Goal: Task Accomplishment & Management: Use online tool/utility

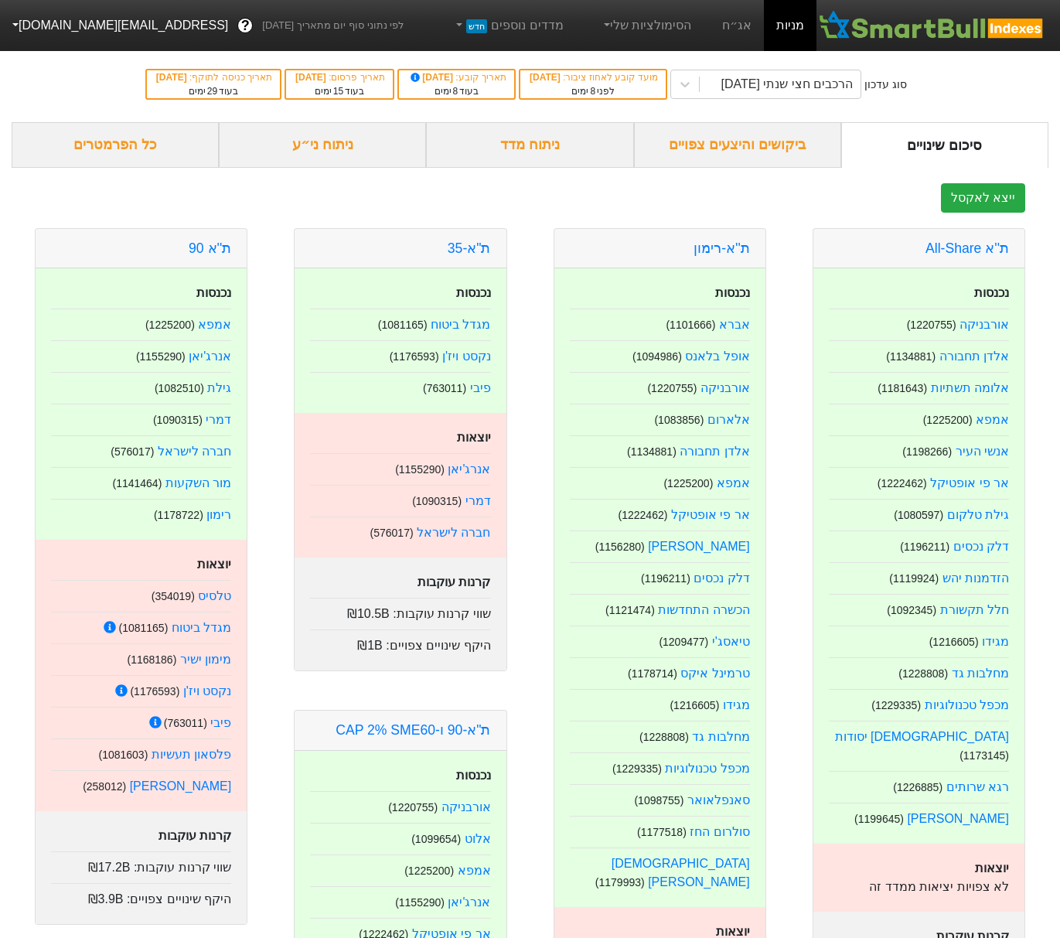
click at [22, 30] on button "[EMAIL_ADDRESS][DOMAIN_NAME]" at bounding box center [118, 26] width 237 height 28
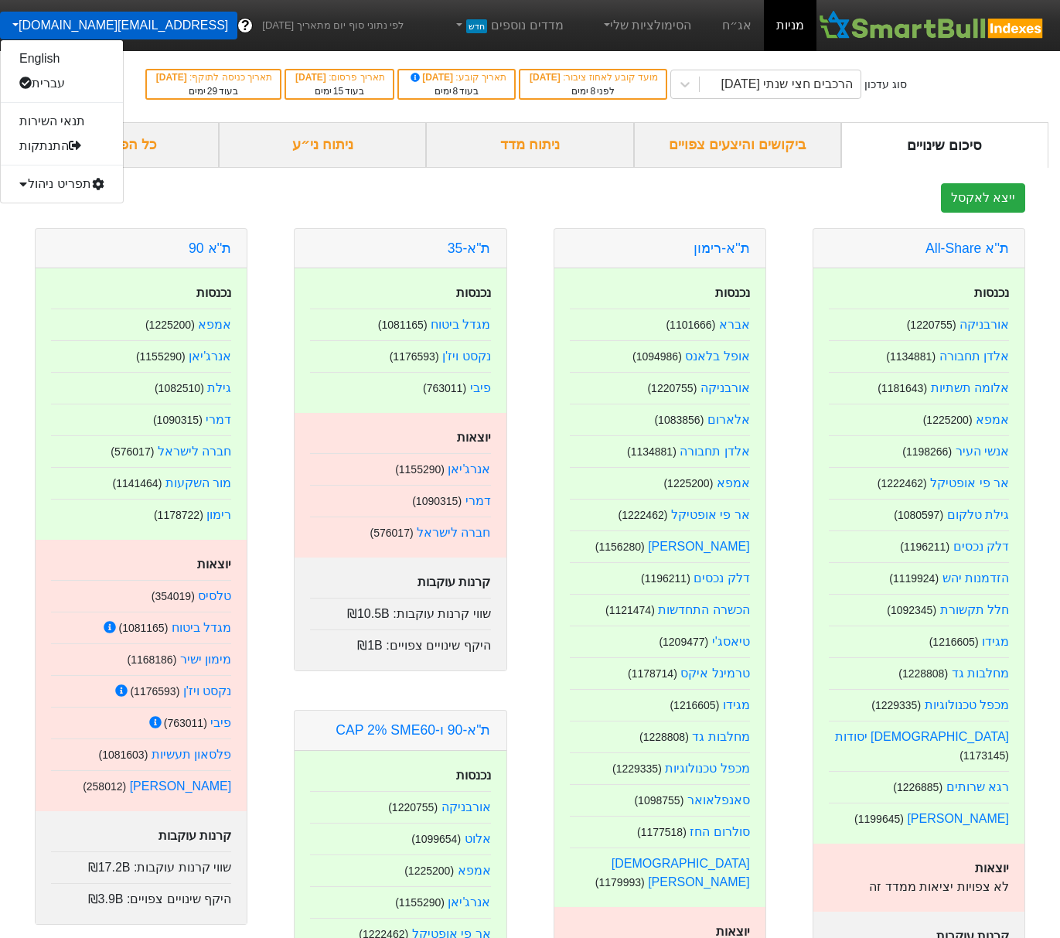
click at [34, 181] on div "תפריט ניהול" at bounding box center [62, 184] width 122 height 25
click at [39, 210] on link "טעינת נתונים" at bounding box center [62, 208] width 122 height 25
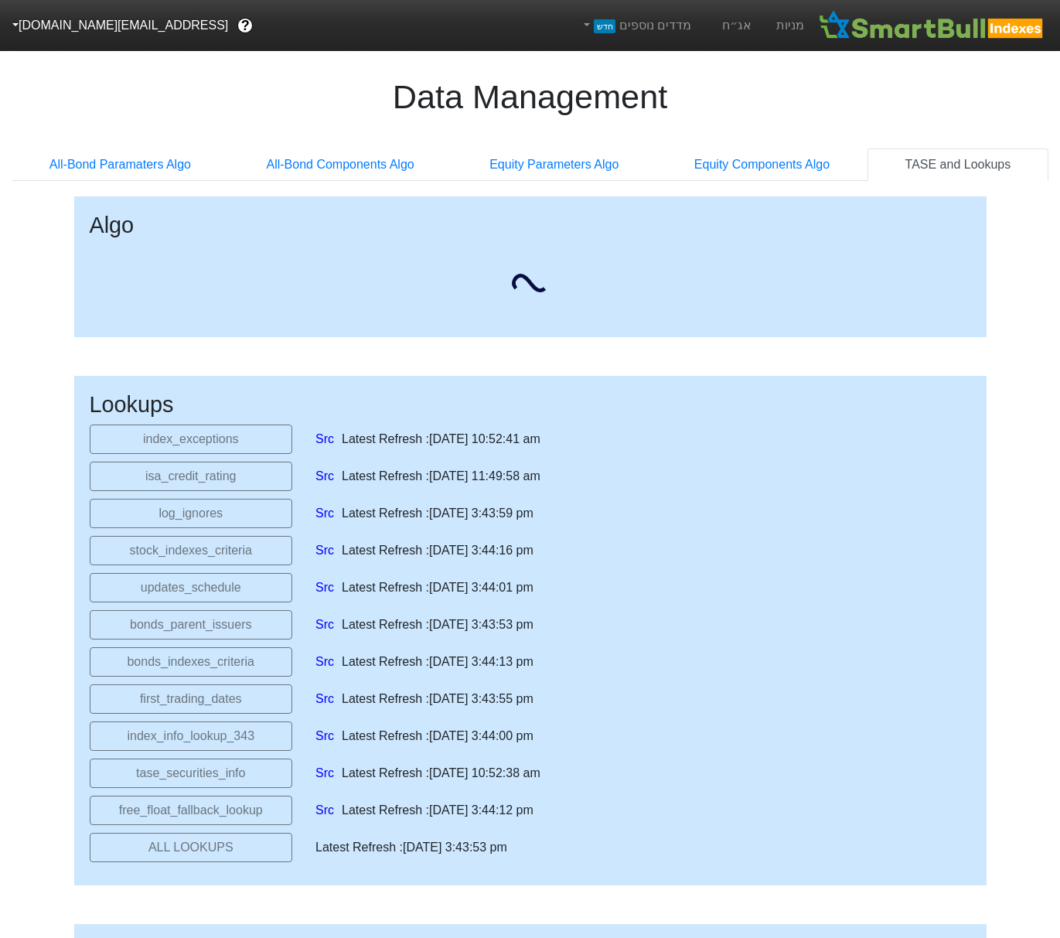
select select "[DATE]T00:00:00.000Z"
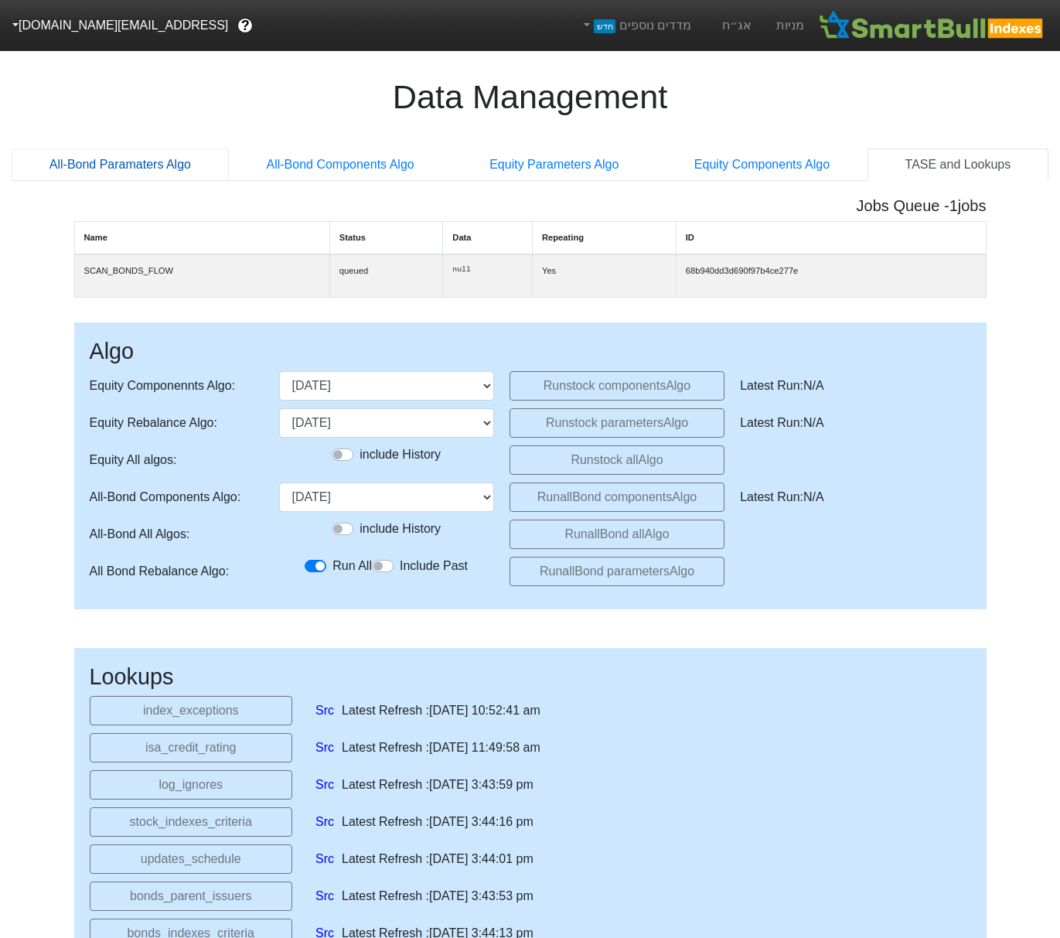
click at [162, 164] on link "All-Bond Paramaters Algo" at bounding box center [120, 164] width 217 height 32
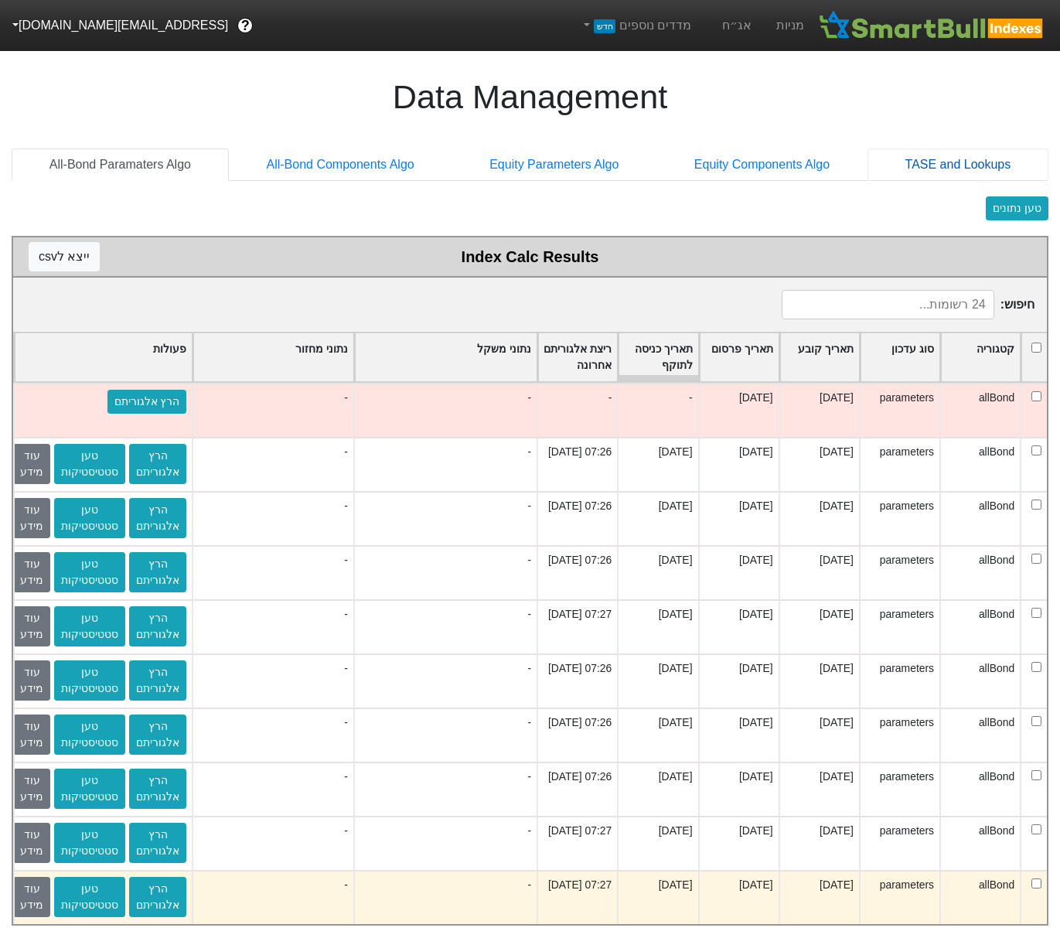
click at [933, 165] on link "TASE and Lookups" at bounding box center [957, 164] width 181 height 32
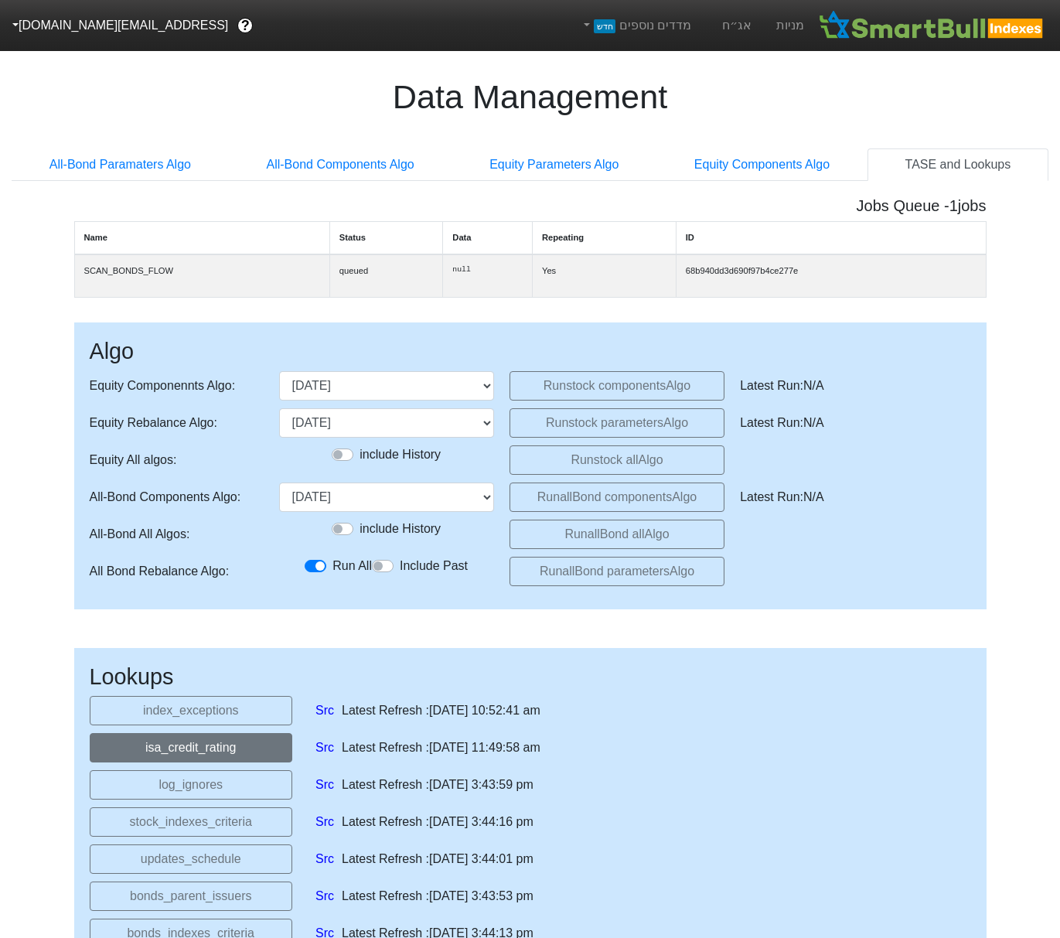
click at [251, 759] on button "isa_credit_rating" at bounding box center [191, 747] width 203 height 29
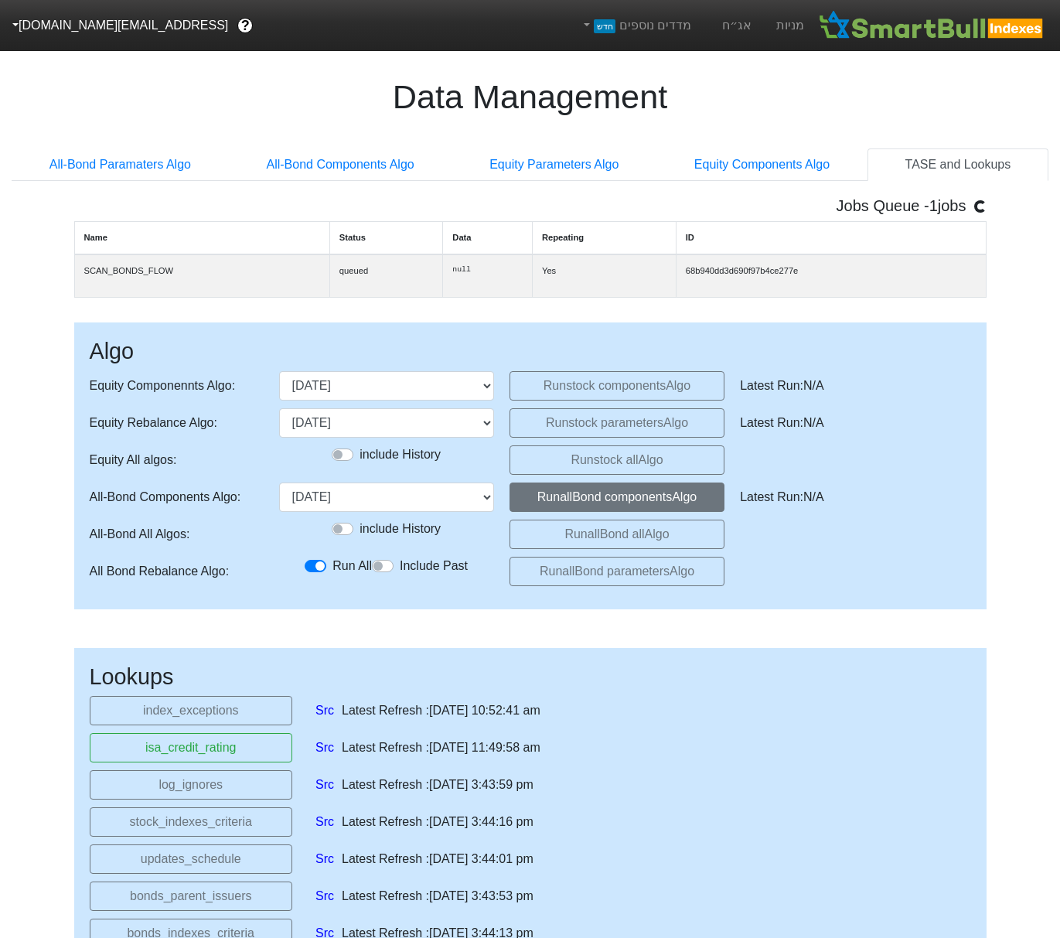
click at [580, 497] on div "Algo Equity Componennts Algo : [DATE] [DATE] [DATE] [DATE] (upcoming) Run stock…" at bounding box center [530, 465] width 912 height 287
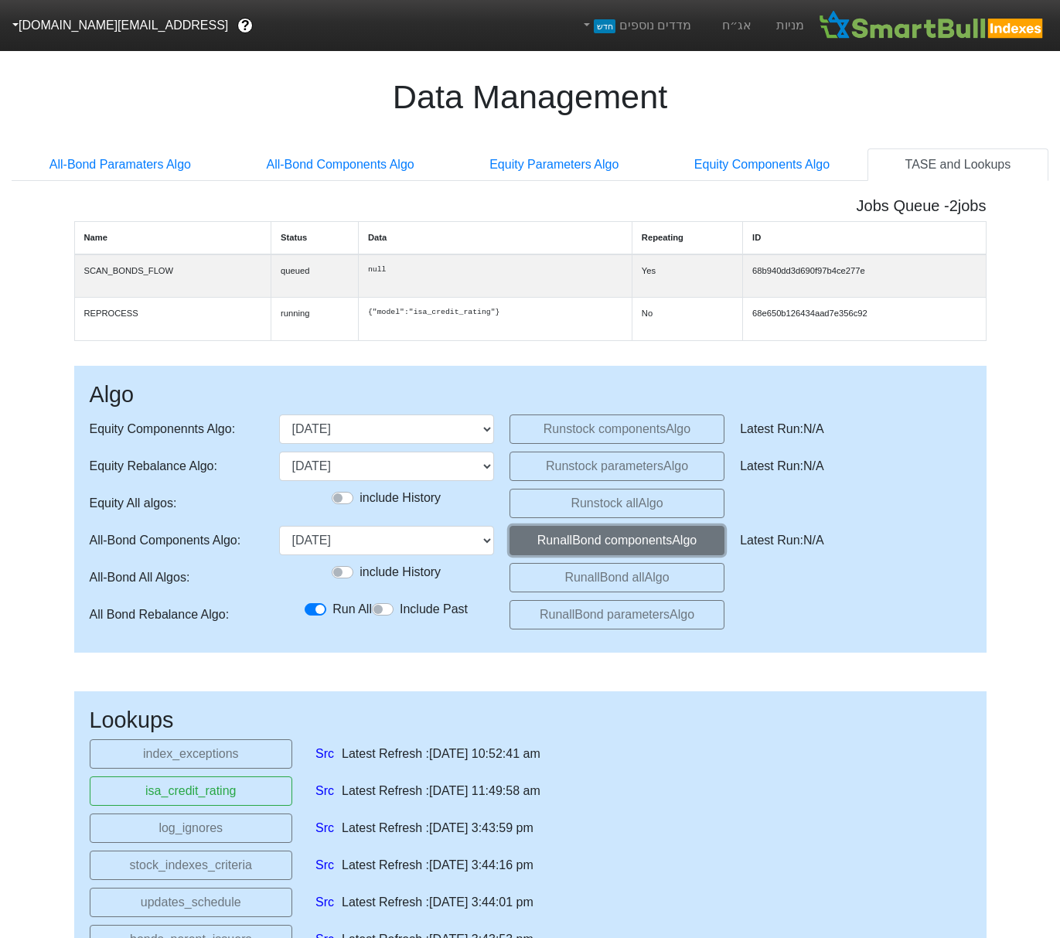
click at [563, 555] on button "Run allBond components Algo" at bounding box center [616, 540] width 215 height 29
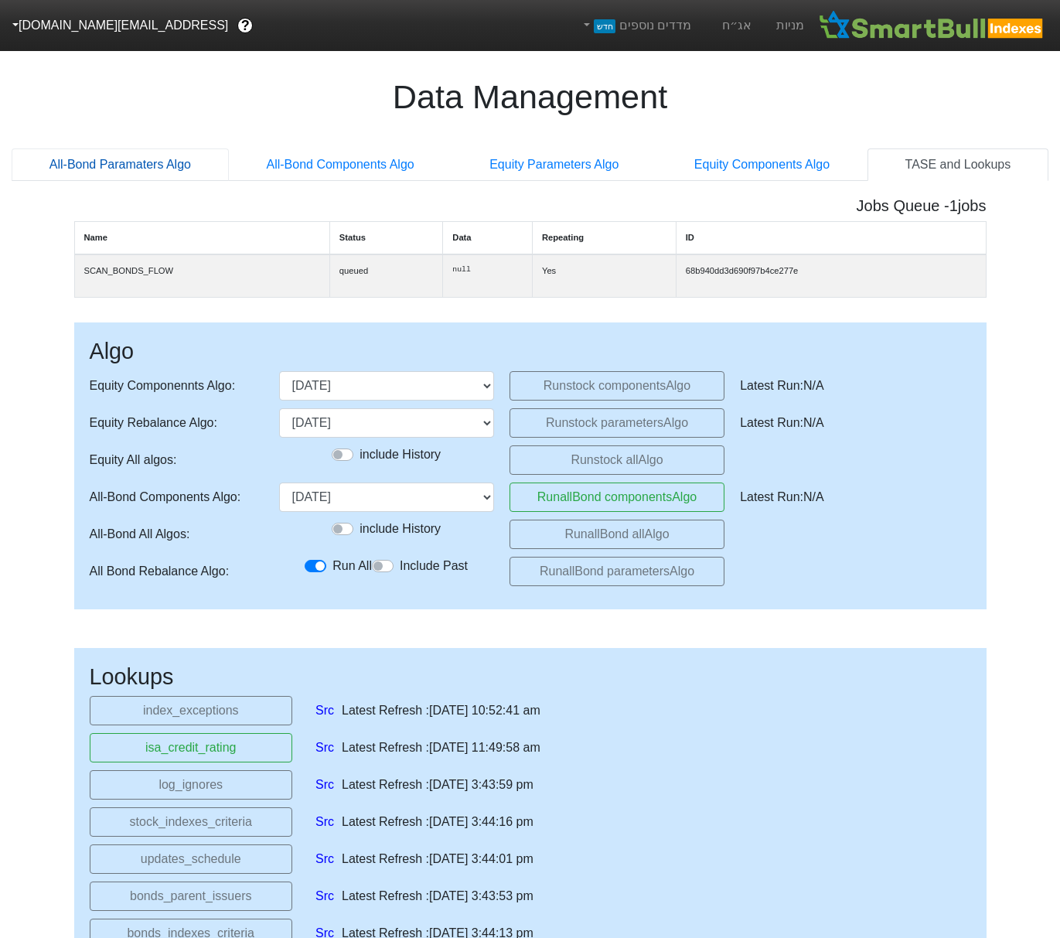
click at [153, 152] on link "All-Bond Paramaters Algo" at bounding box center [120, 164] width 217 height 32
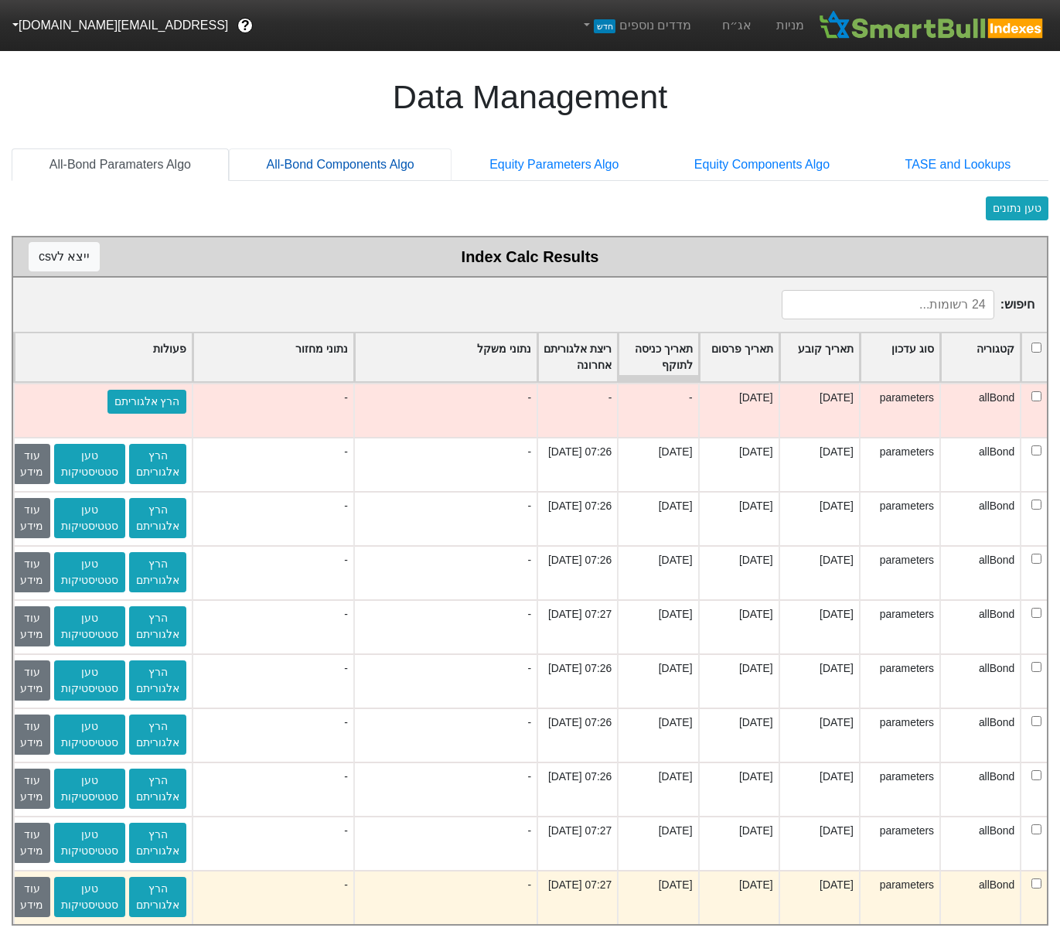
click at [322, 159] on link "All-Bond Components Algo" at bounding box center [340, 164] width 223 height 32
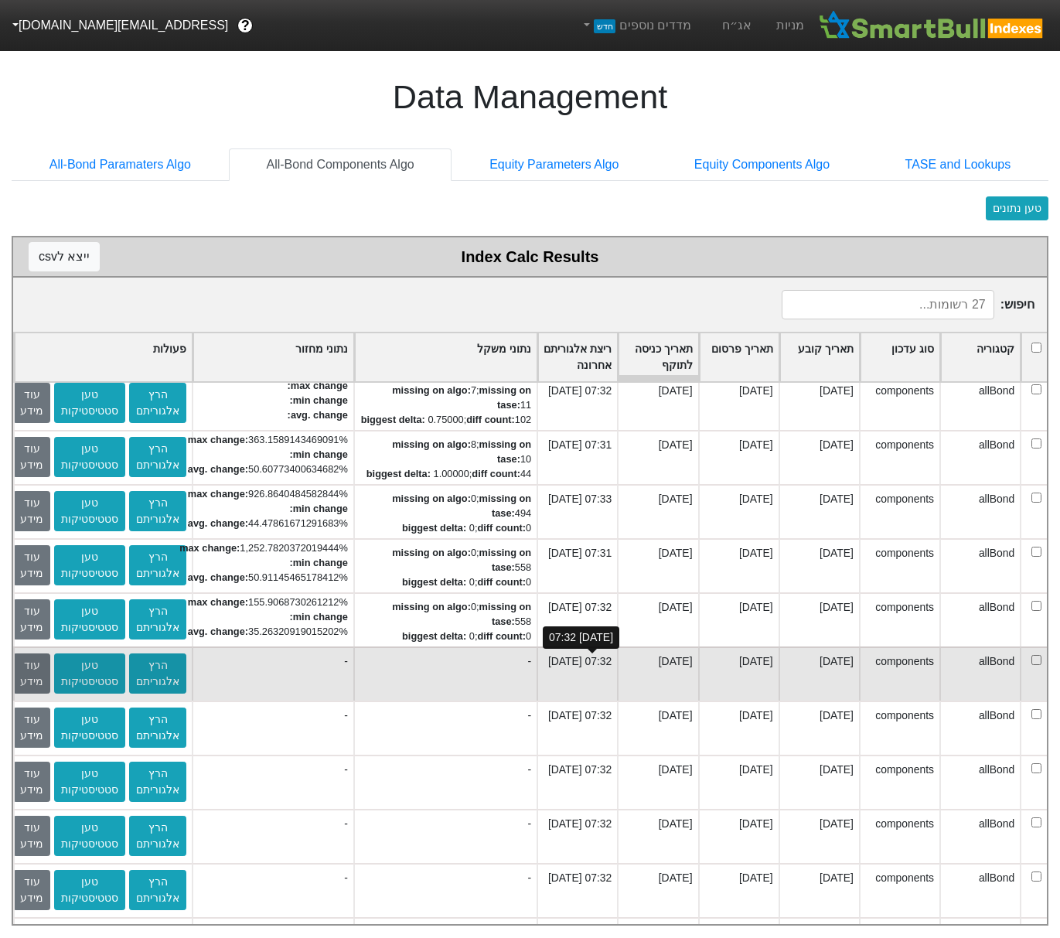
scroll to position [0, -18]
click at [50, 672] on button "עוד מידע" at bounding box center [31, 673] width 37 height 40
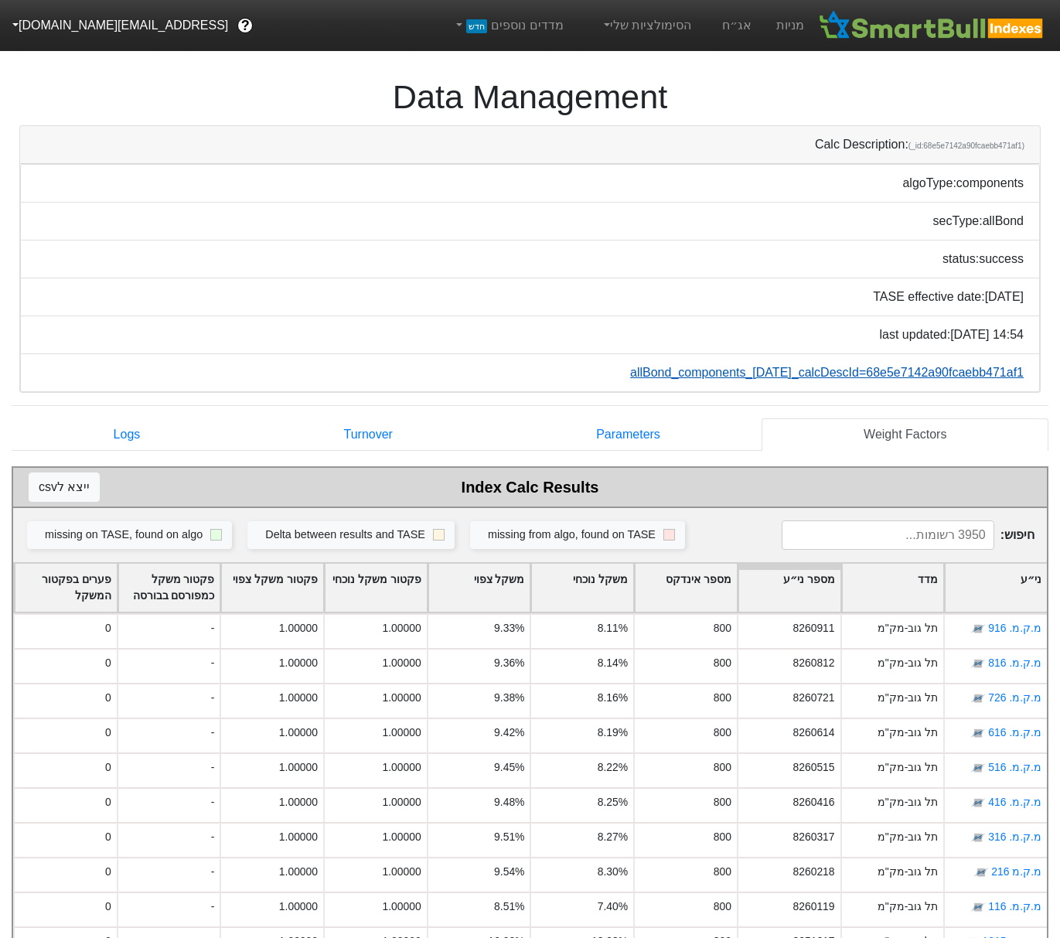
click at [740, 377] on link "allBond_components_08-10-25_calcDescId=68e5e7142a90fcaebb471af1" at bounding box center [826, 372] width 393 height 13
